Goal: Navigation & Orientation: Find specific page/section

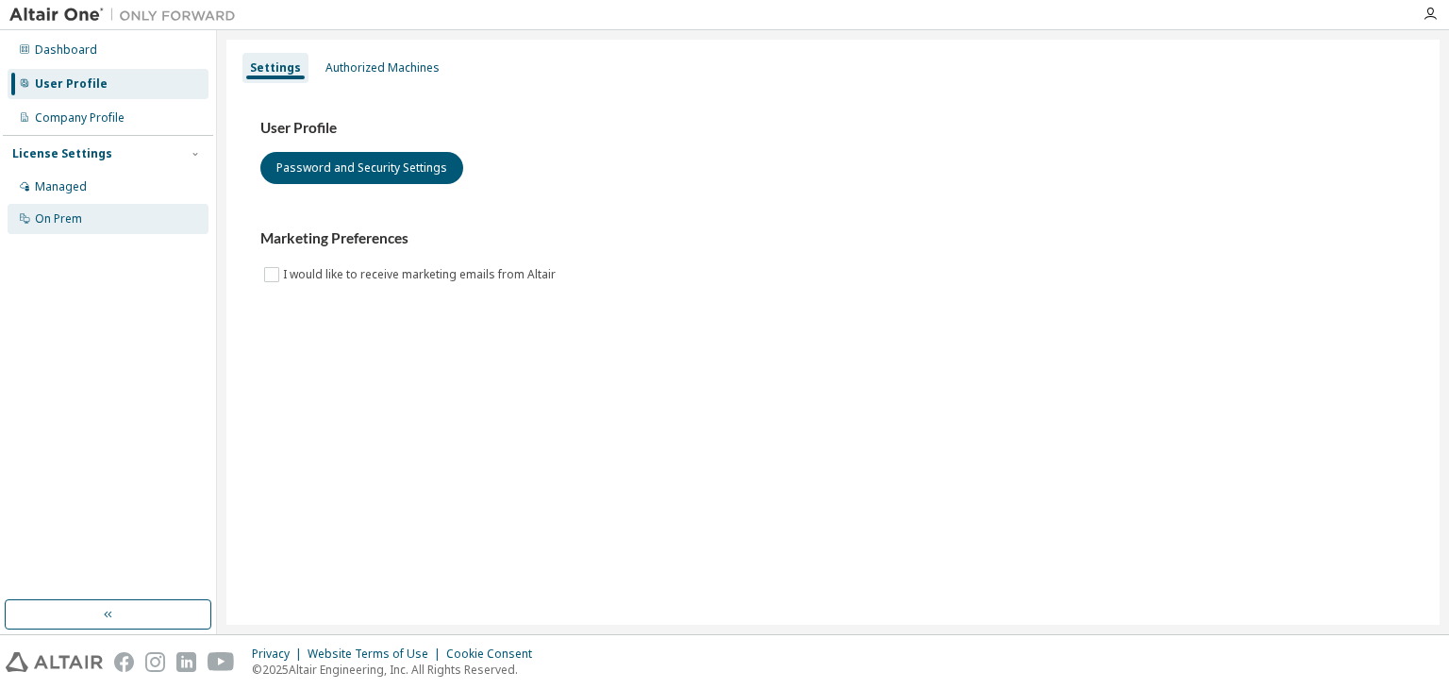
click at [69, 216] on div "On Prem" at bounding box center [58, 218] width 47 height 15
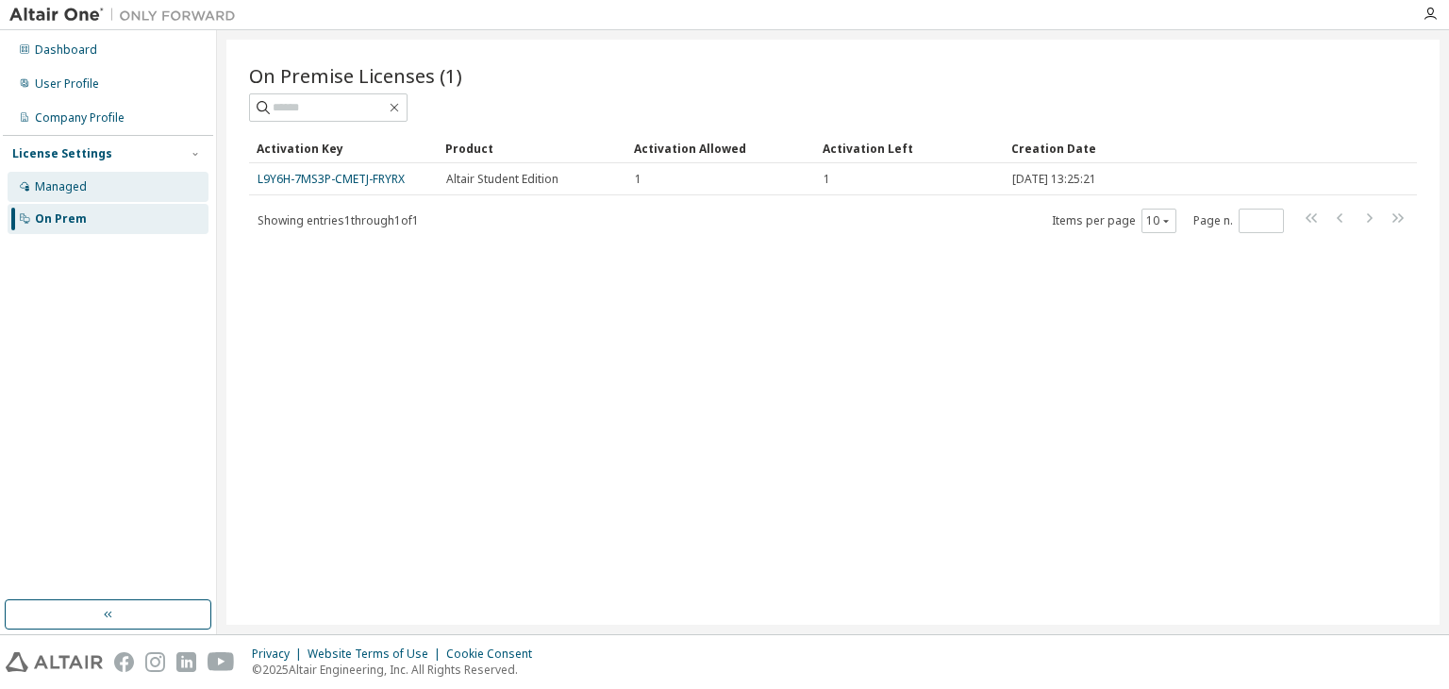
click at [43, 199] on div "Managed" at bounding box center [108, 187] width 201 height 30
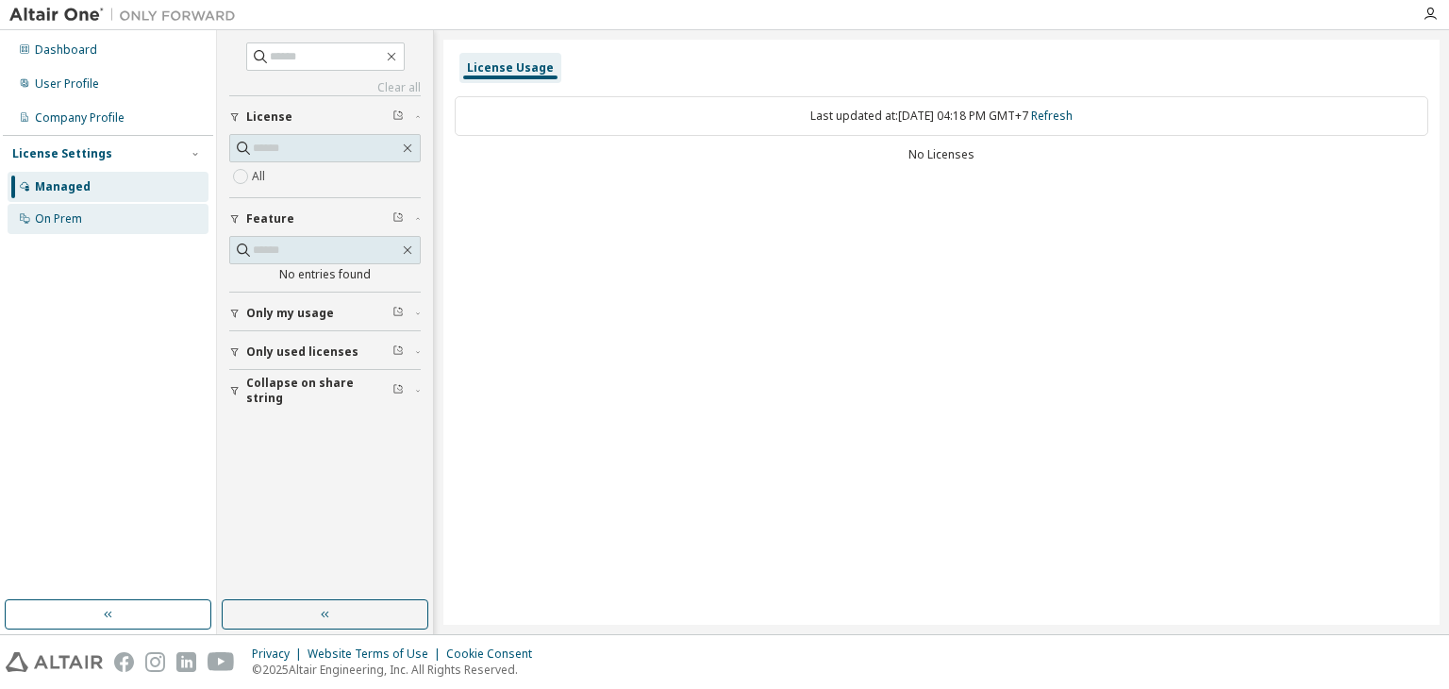
click at [73, 216] on div "On Prem" at bounding box center [58, 218] width 47 height 15
